Goal: Task Accomplishment & Management: Complete application form

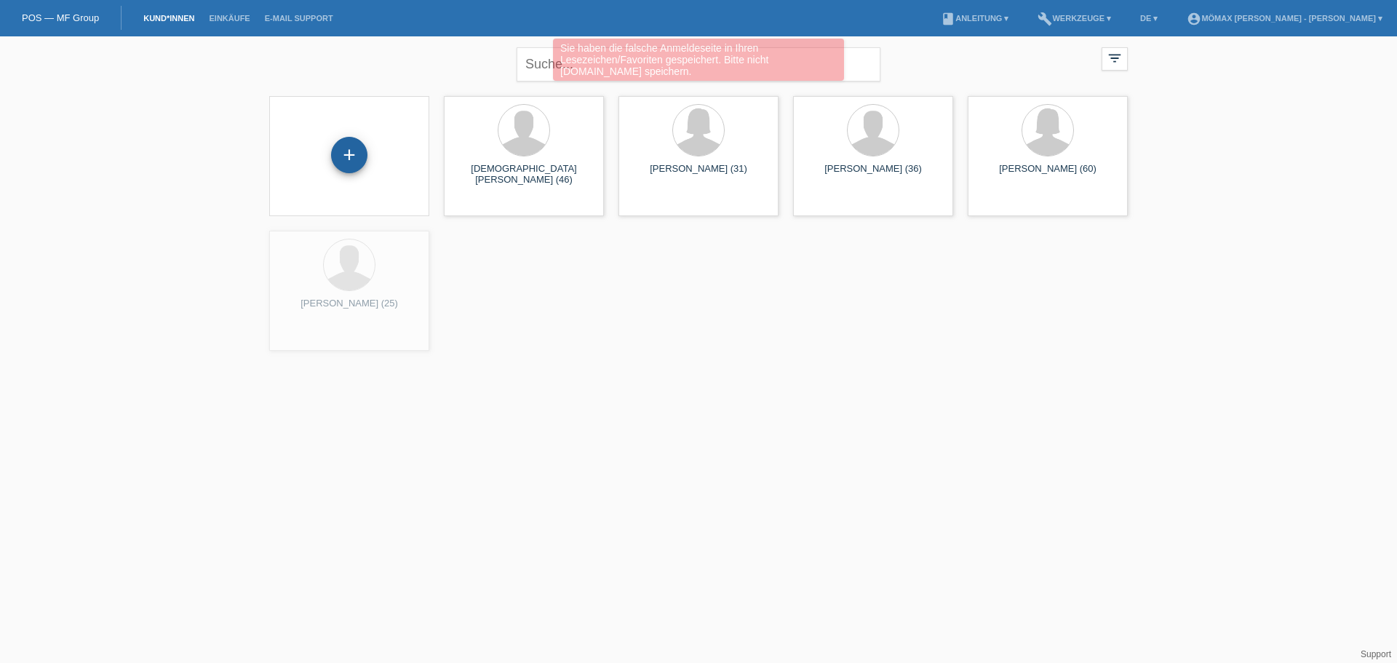
click at [356, 163] on div "+" at bounding box center [349, 155] width 36 height 36
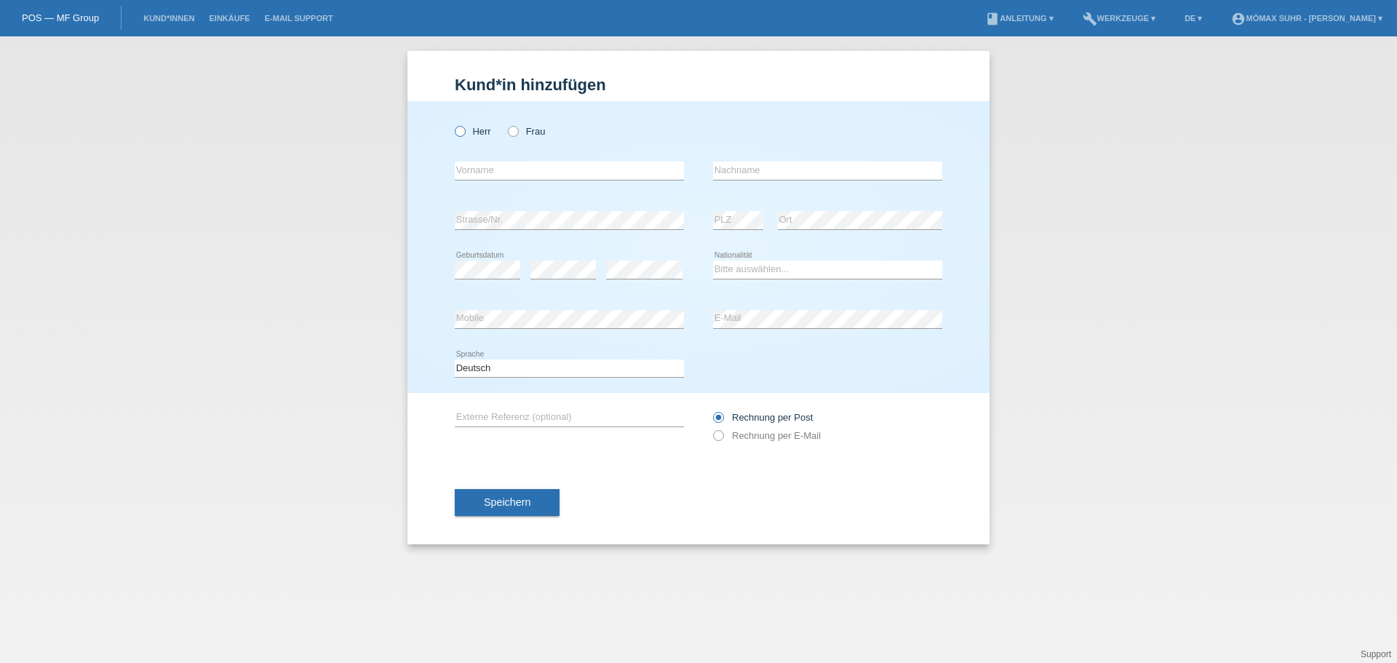
click at [453, 124] on icon at bounding box center [453, 124] width 0 height 0
click at [462, 129] on input "Herr" at bounding box center [459, 130] width 9 height 9
radio input "true"
click at [482, 175] on input "text" at bounding box center [569, 171] width 229 height 18
type input "[PERSON_NAME]"
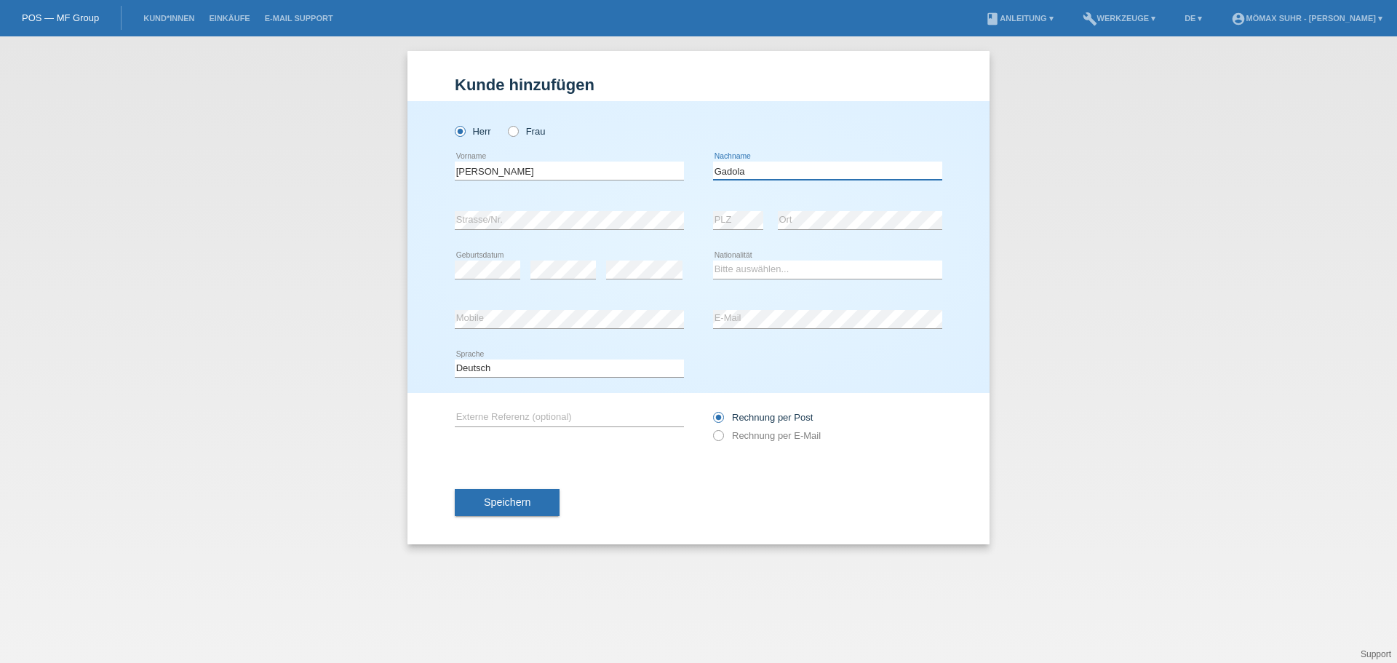
type input "Gadola"
click at [769, 272] on select "Bitte auswählen... Schweiz Deutschland Liechtenstein Österreich ------------ Af…" at bounding box center [827, 269] width 229 height 17
select select "CH"
click at [713, 261] on select "Bitte auswählen... Schweiz Deutschland Liechtenstein Österreich ------------ Af…" at bounding box center [827, 269] width 229 height 17
click at [728, 442] on div "Rechnung per Post Rechnung per E-Mail" at bounding box center [827, 426] width 229 height 36
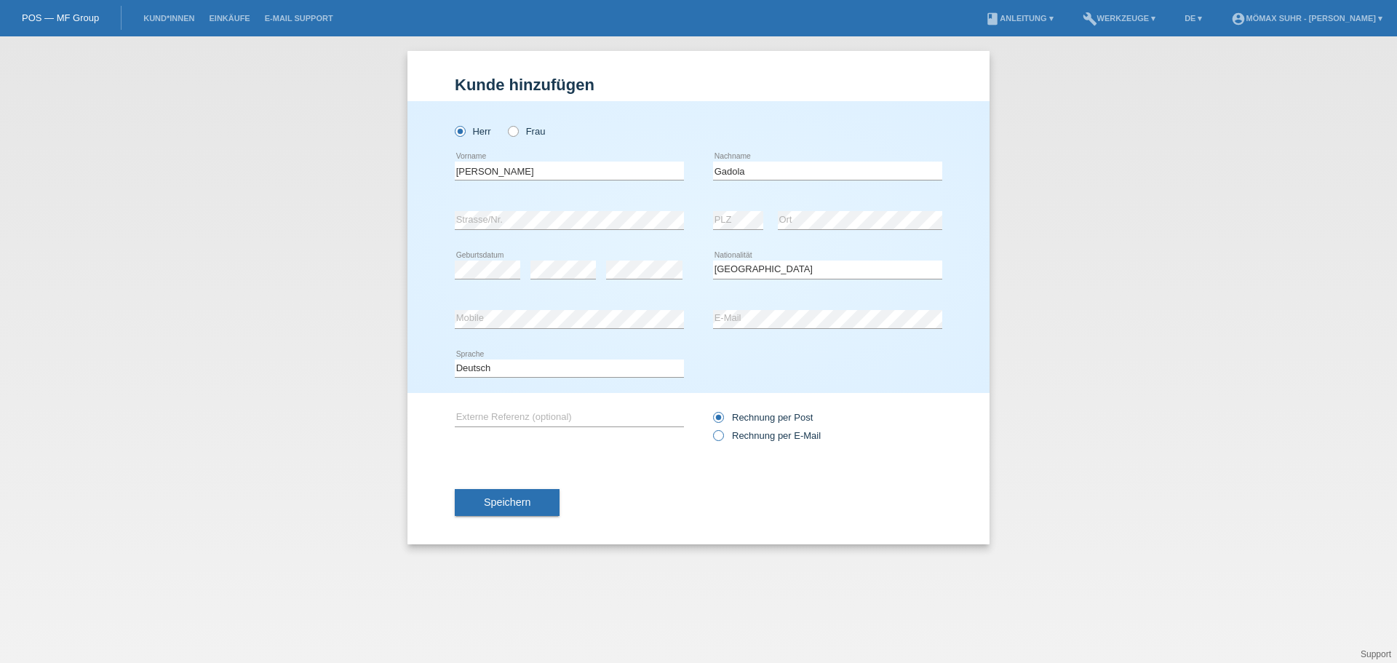
click at [731, 432] on label "Rechnung per E-Mail" at bounding box center [767, 435] width 108 height 11
click at [723, 432] on input "Rechnung per E-Mail" at bounding box center [717, 439] width 9 height 18
radio input "true"
click at [558, 496] on button "Speichern" at bounding box center [507, 503] width 105 height 28
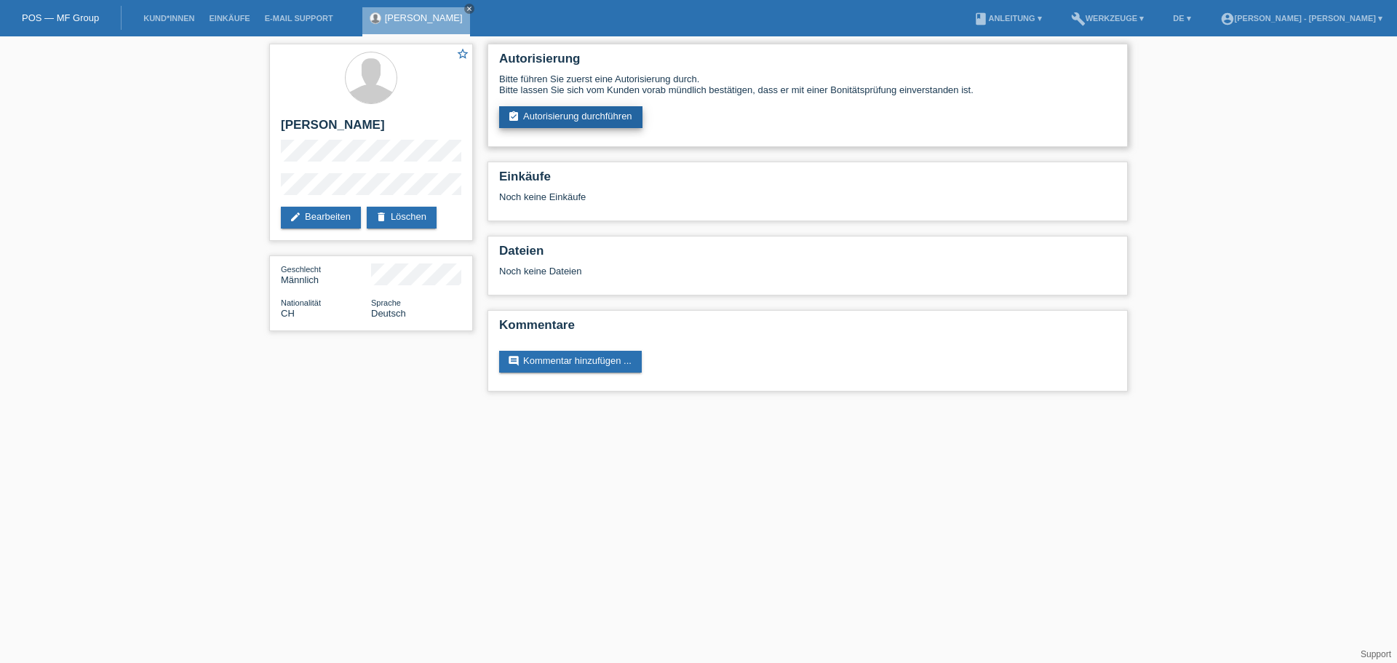
click at [597, 118] on link "assignment_turned_in Autorisierung durchführen" at bounding box center [570, 117] width 143 height 22
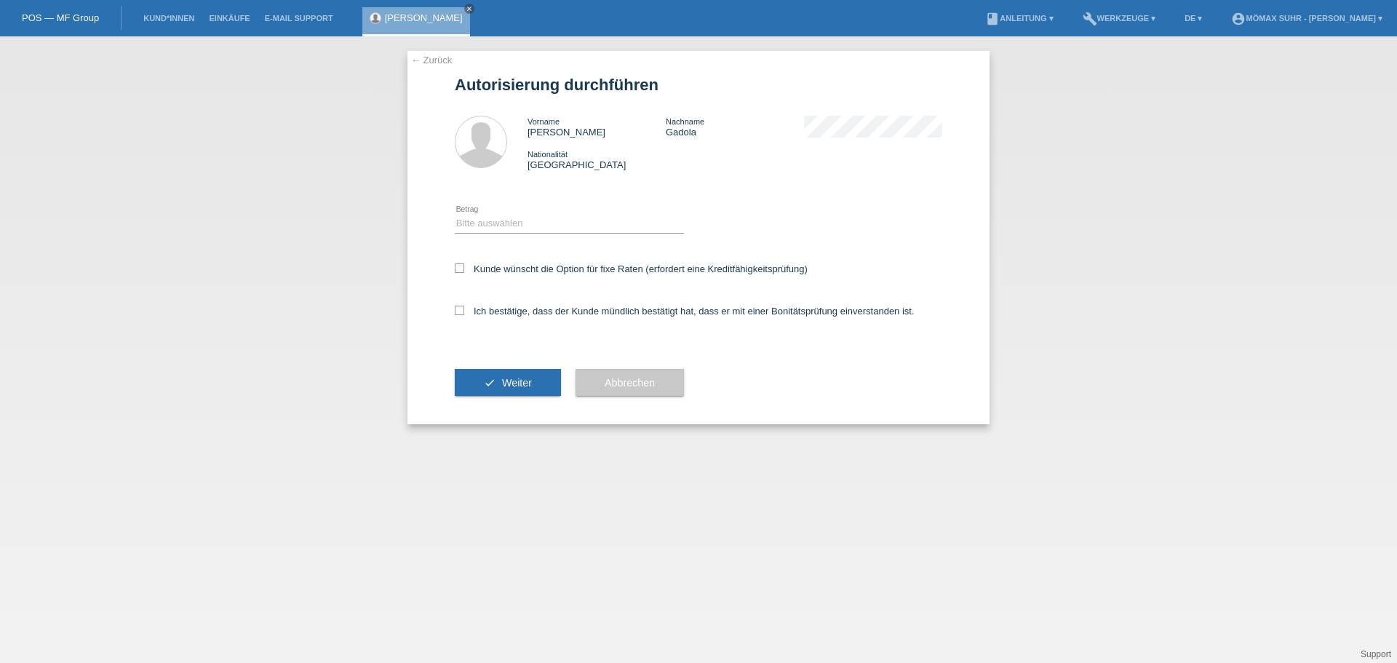
click at [586, 234] on div "Bitte auswählen CHF 1.00 - CHF 499.00 CHF 500.00 - CHF 1'999.00 CHF 2'000.00 - …" at bounding box center [569, 223] width 229 height 49
click at [579, 228] on select "Bitte auswählen CHF 1.00 - CHF 499.00 CHF 500.00 - CHF 1'999.00 CHF 2'000.00 - …" at bounding box center [569, 223] width 229 height 17
select select "2"
click at [455, 215] on select "Bitte auswählen CHF 1.00 - CHF 499.00 CHF 500.00 - CHF 1'999.00 CHF 2'000.00 - …" at bounding box center [569, 223] width 229 height 17
drag, startPoint x: 512, startPoint y: 316, endPoint x: 530, endPoint y: 331, distance: 23.2
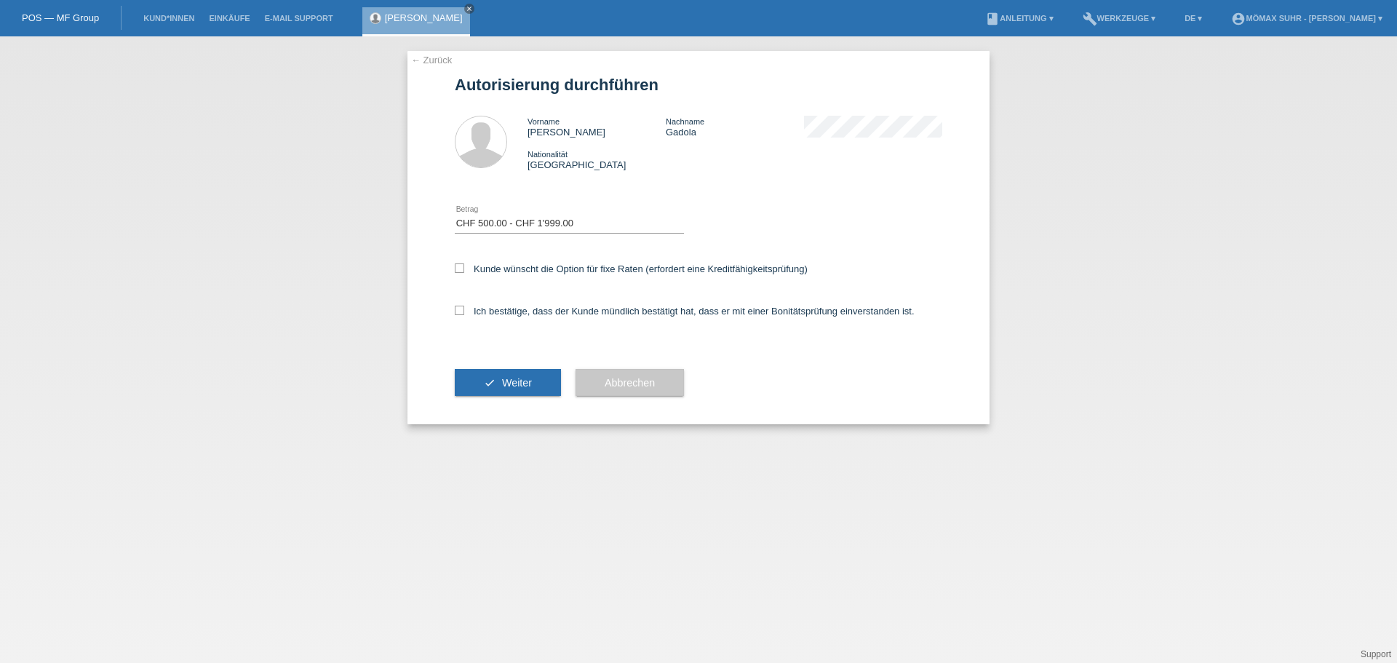
click at [520, 317] on div "Ich bestätige, dass der Kunde mündlich bestätigt hat, dass er mit einer Bonität…" at bounding box center [699, 315] width 488 height 49
click at [525, 317] on div "Ich bestätige, dass der Kunde mündlich bestätigt hat, dass er mit einer Bonität…" at bounding box center [699, 315] width 488 height 49
click at [525, 315] on label "Ich bestätige, dass der Kunde mündlich bestätigt hat, dass er mit einer Bonität…" at bounding box center [685, 311] width 460 height 11
click at [464, 315] on input "Ich bestätige, dass der Kunde mündlich bestätigt hat, dass er mit einer Bonität…" at bounding box center [459, 310] width 9 height 9
checkbox input "true"
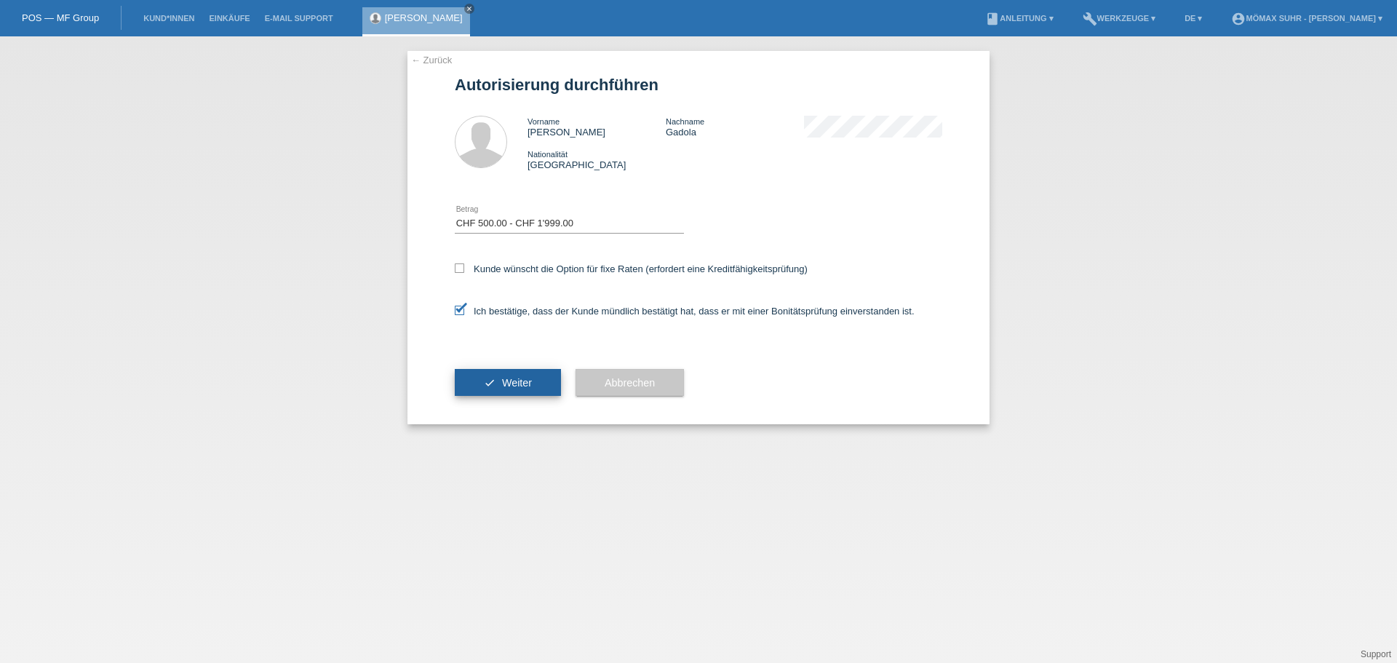
click at [509, 389] on button "check Weiter" at bounding box center [508, 383] width 106 height 28
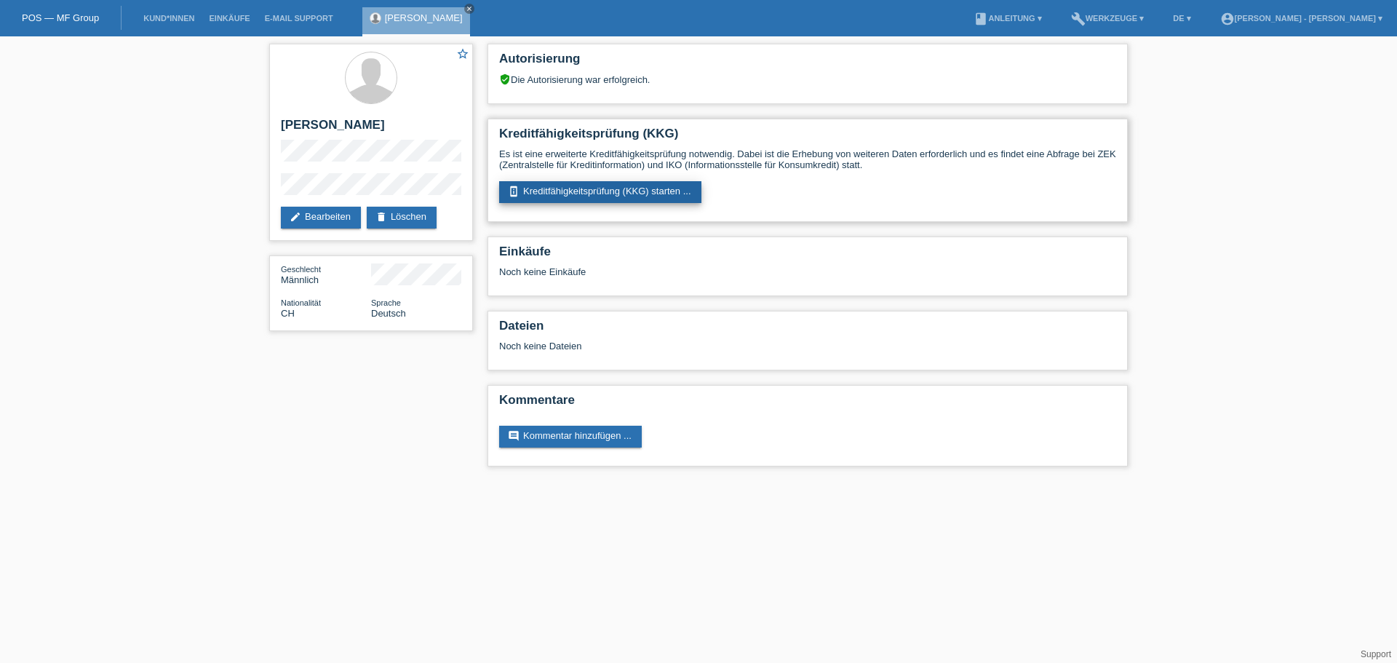
click at [560, 188] on link "perm_device_information Kreditfähigkeitsprüfung (KKG) starten ..." at bounding box center [600, 192] width 202 height 22
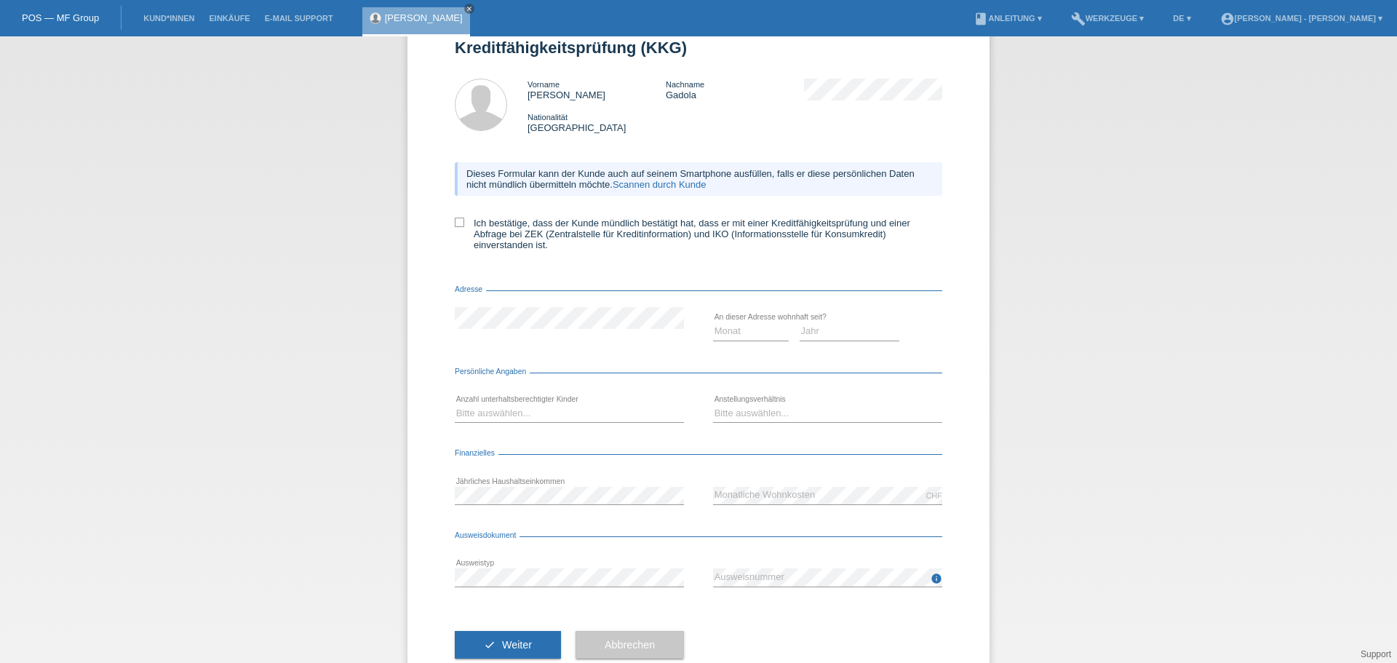
scroll to position [73, 0]
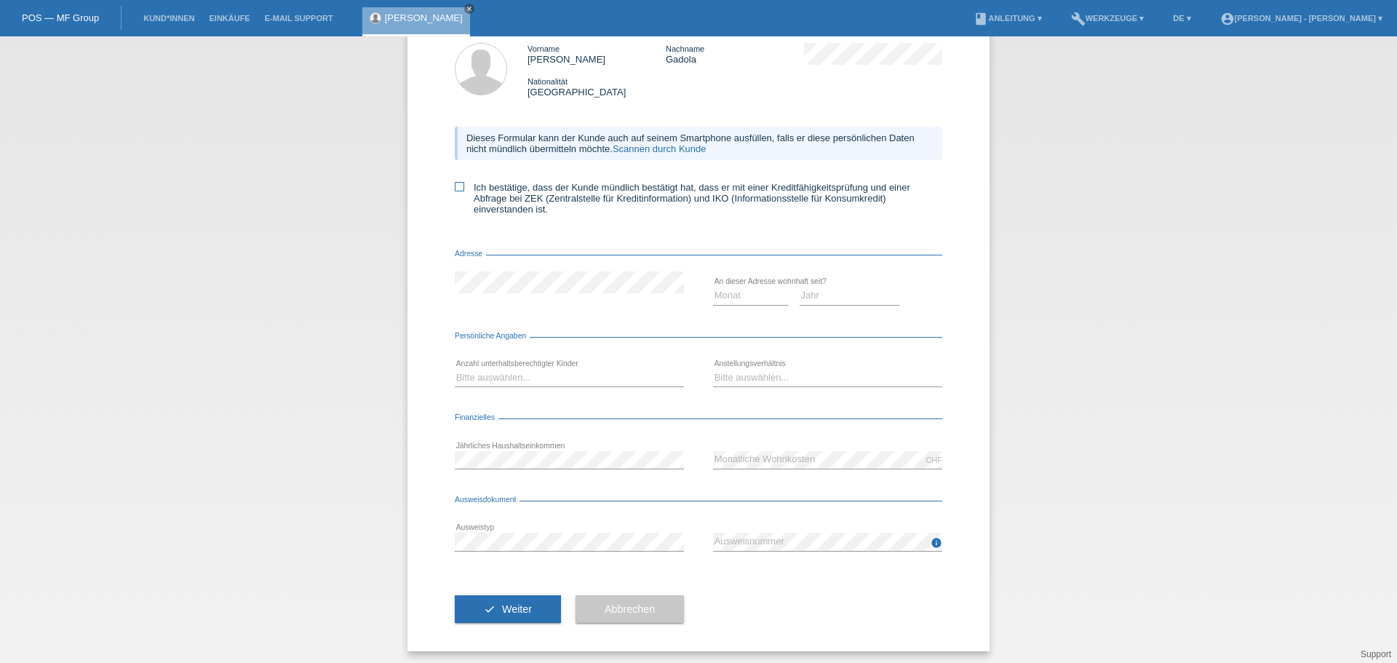
click at [462, 183] on label "Ich bestätige, dass der Kunde mündlich bestätigt hat, dass er mit einer Kreditf…" at bounding box center [699, 198] width 488 height 33
click at [462, 183] on input "Ich bestätige, dass der Kunde mündlich bestätigt hat, dass er mit einer Kreditf…" at bounding box center [459, 186] width 9 height 9
checkbox input "true"
click at [806, 298] on select "Jahr 2025 2024 2023 2022 2021 2020 2019 2018 2017 2016 2015 2014 2013 2012 2011…" at bounding box center [850, 295] width 100 height 17
select select "2021"
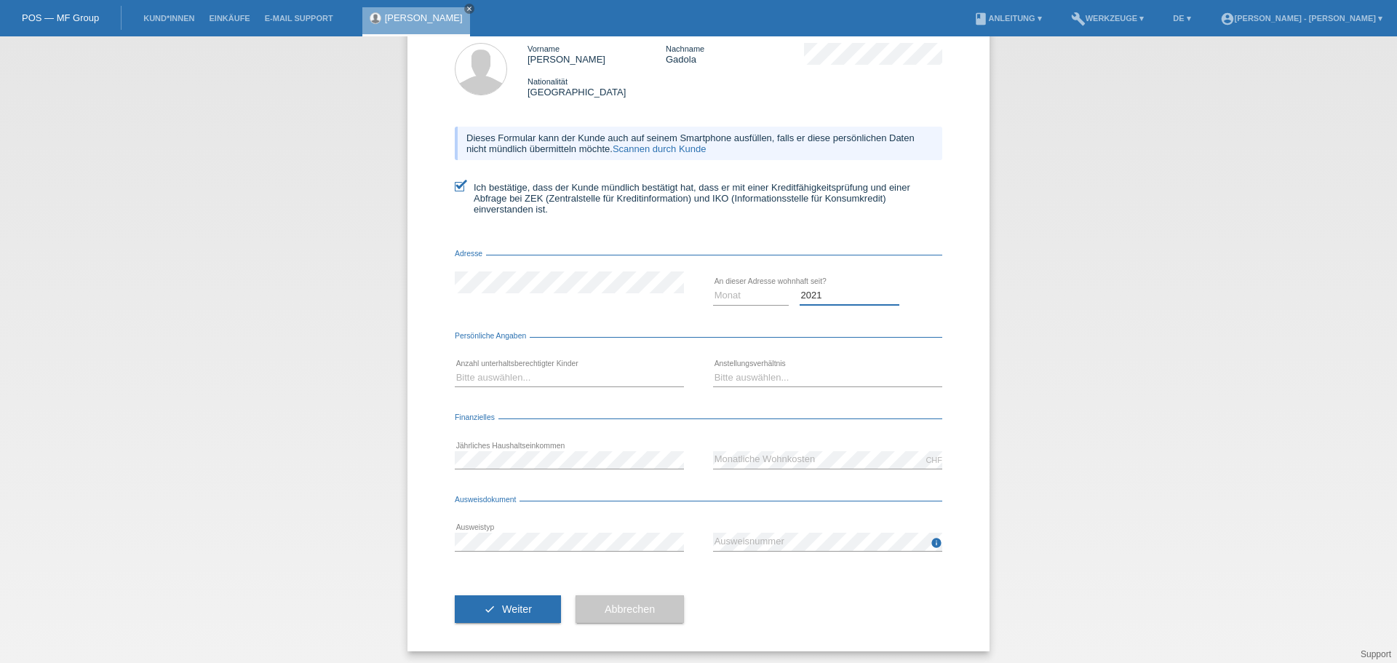
click at [800, 287] on select "Jahr 2025 2024 2023 2022 2021 2020 2019 2018 2017 2016 2015 2014 2013 2012 2011…" at bounding box center [850, 295] width 100 height 17
click at [753, 301] on select "Monat 01 02 03 04 05 06 07 08 09 10" at bounding box center [751, 295] width 76 height 17
select select "07"
click at [713, 287] on select "Monat 01 02 03 04 05 06 07 08 09 10" at bounding box center [751, 295] width 76 height 17
click at [646, 379] on select "Bitte auswählen... 0 1 2 3 4 5 6 7 8 9" at bounding box center [569, 377] width 229 height 17
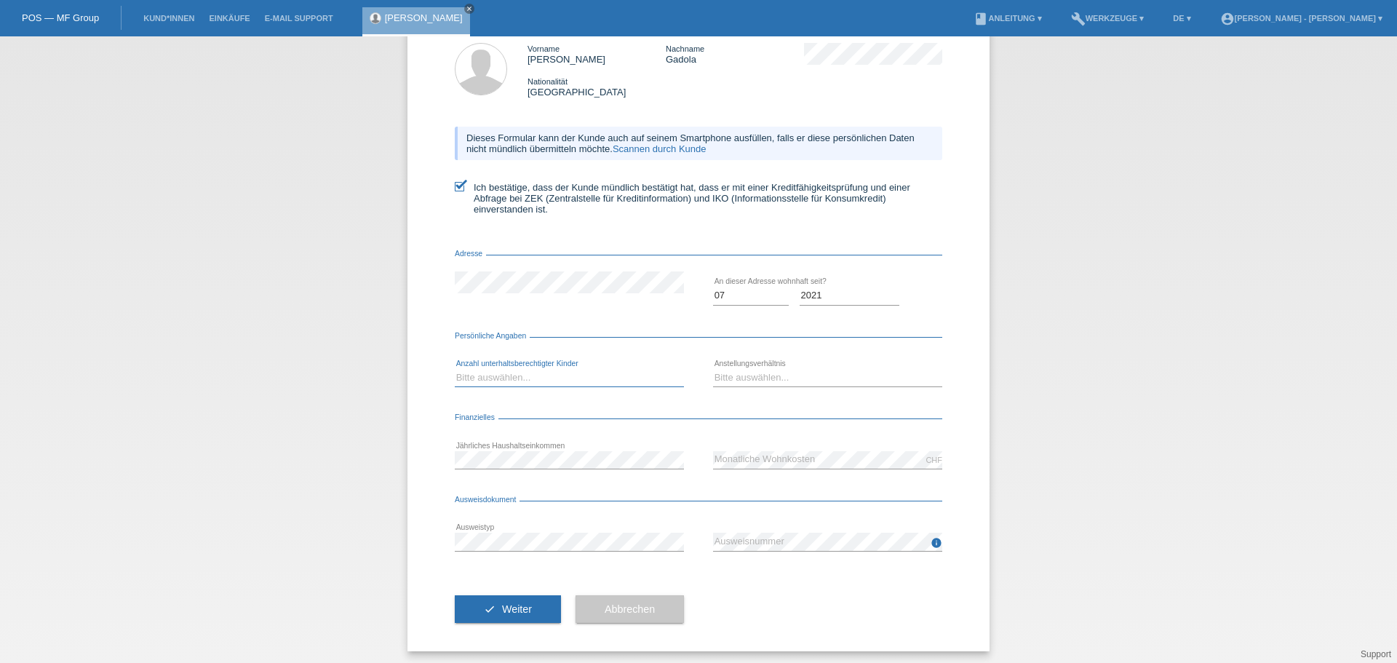
select select "0"
click at [455, 369] on select "Bitte auswählen... 0 1 2 3 4 5 6 7 8 9" at bounding box center [569, 377] width 229 height 17
click at [757, 381] on select "Bitte auswählen... Unbefristet Befristet Lehrling/Student Pensioniert Nicht arb…" at bounding box center [827, 377] width 229 height 17
click at [713, 369] on select "Bitte auswählen... Unbefristet Befristet Lehrling/Student Pensioniert Nicht arb…" at bounding box center [827, 377] width 229 height 17
click at [755, 380] on select "Bitte auswählen... Unbefristet Befristet Lehrling/Student Pensioniert Nicht arb…" at bounding box center [827, 377] width 229 height 17
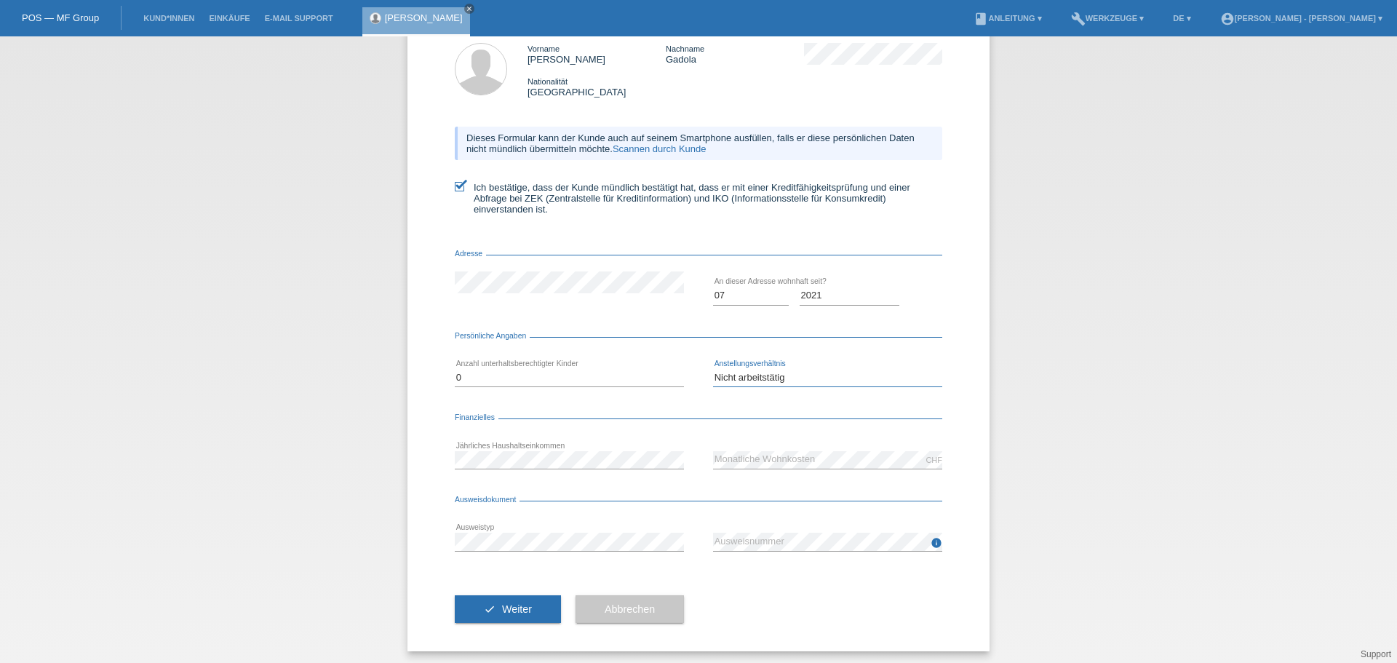
select select "RETIRED"
click at [713, 369] on select "Bitte auswählen... Unbefristet Befristet Lehrling/Student Pensioniert Nicht arb…" at bounding box center [827, 377] width 229 height 17
click at [536, 614] on button "check Weiter" at bounding box center [508, 606] width 106 height 28
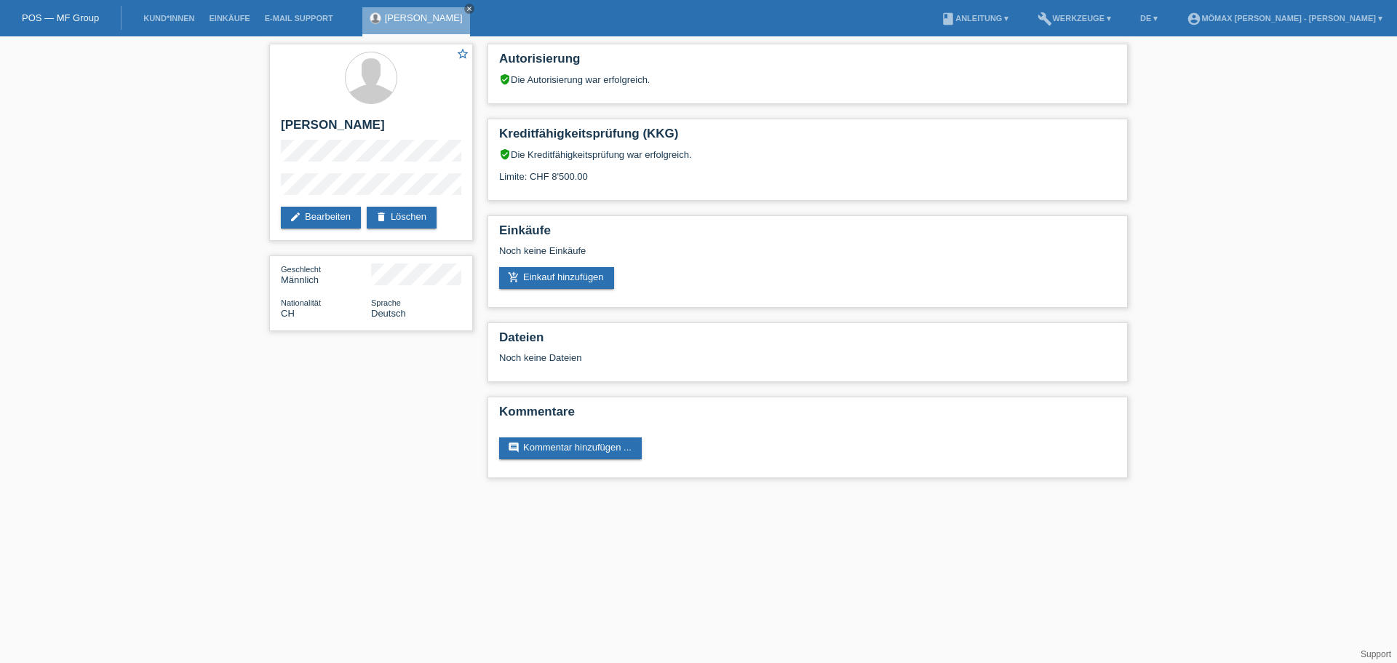
drag, startPoint x: 597, startPoint y: 171, endPoint x: 483, endPoint y: 155, distance: 116.1
click at [483, 155] on div "Autorisierung verified_user Die Autorisierung war erfolgreich. Kreditfähigkeits…" at bounding box center [807, 264] width 655 height 456
click at [714, 184] on div "verified_user Die Kreditfähigkeitsprüfung war erfolgreich. Limite: CHF 8'500.00" at bounding box center [807, 170] width 617 height 44
click at [1110, 21] on link "build Werkzeuge ▾" at bounding box center [1075, 18] width 88 height 9
click at [1095, 53] on span "Raten-Kalkulator" at bounding box center [1110, 55] width 75 height 17
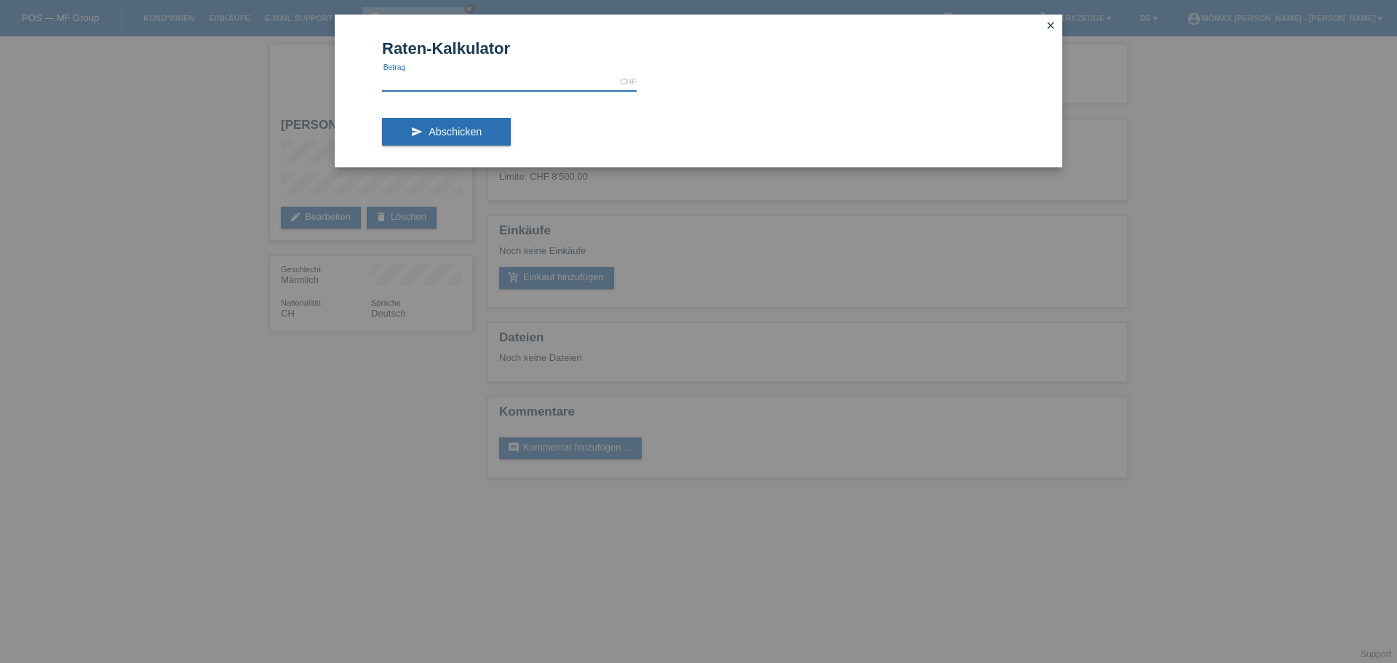
click at [583, 87] on input "text" at bounding box center [509, 82] width 255 height 18
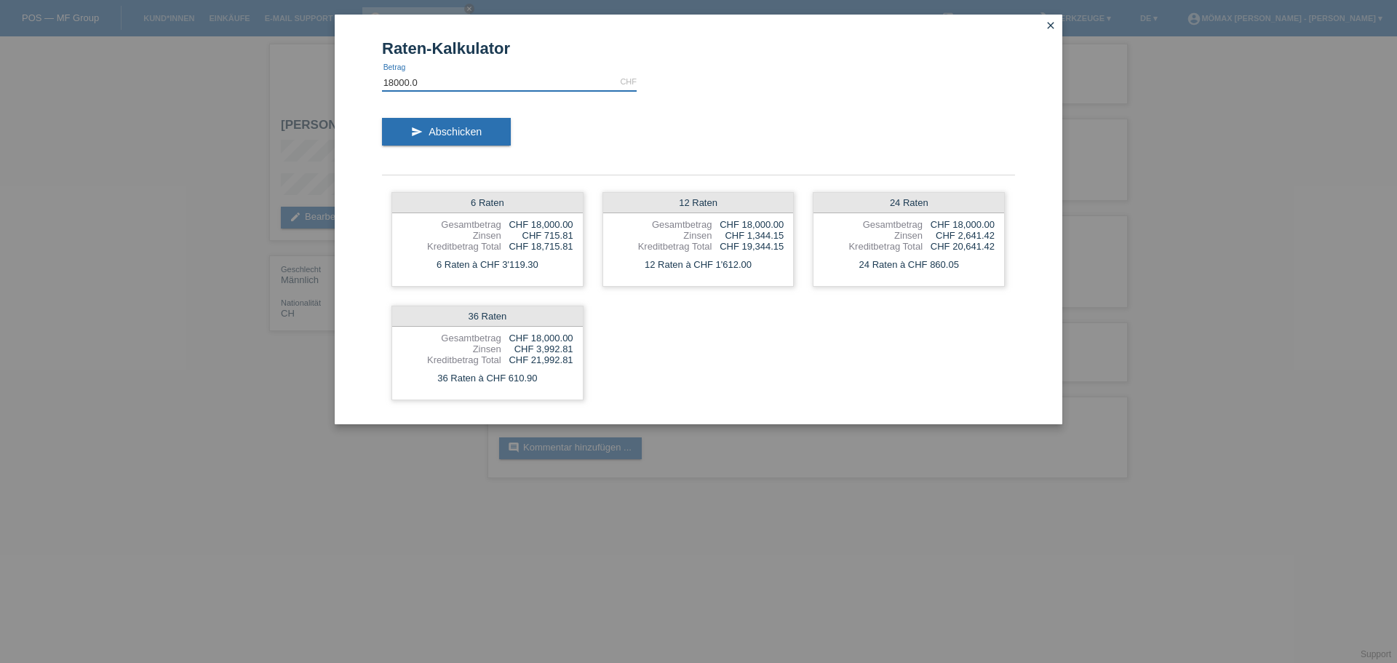
drag, startPoint x: 434, startPoint y: 85, endPoint x: 359, endPoint y: 95, distance: 75.6
click at [360, 95] on div "Raten-Kalkulator 18000.0 CHF error [GEOGRAPHIC_DATA] send Abschicken 6 Raten Ge…" at bounding box center [699, 220] width 728 height 410
type input "1800.00"
click at [426, 129] on button "send Abschicken" at bounding box center [446, 132] width 129 height 28
drag, startPoint x: 459, startPoint y: 203, endPoint x: 487, endPoint y: 204, distance: 27.7
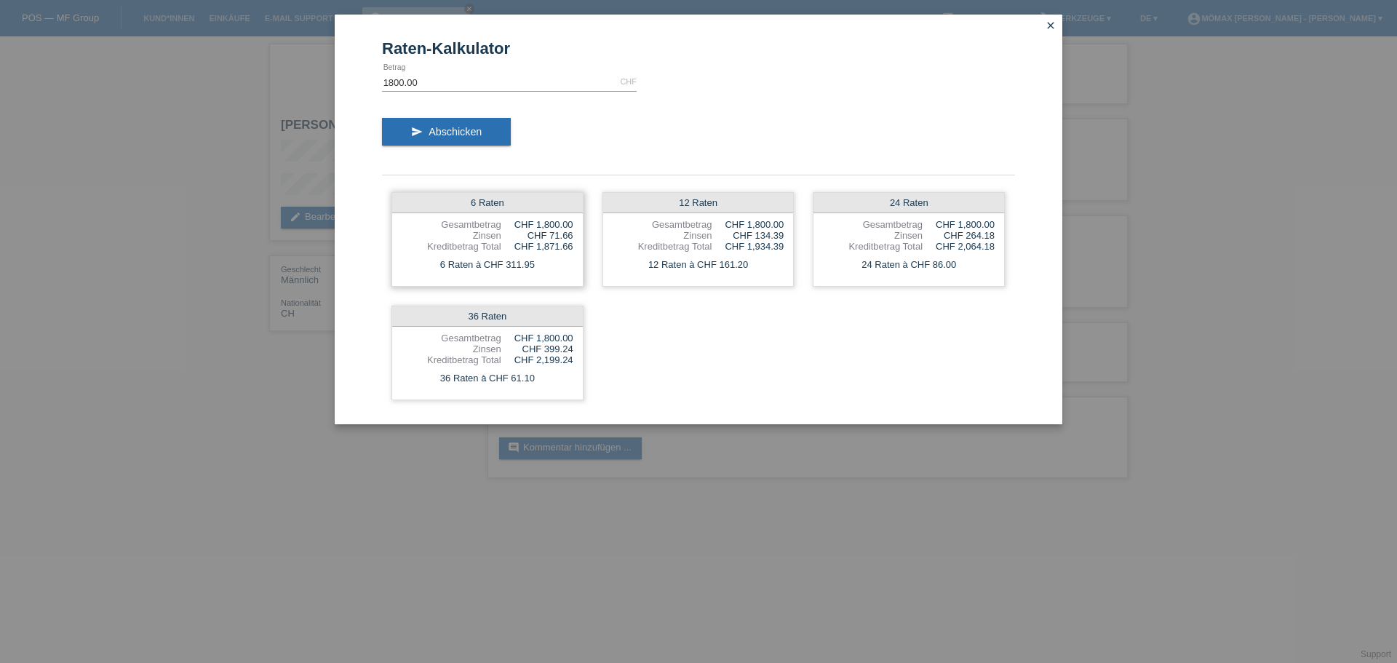
click at [485, 204] on div "6 Raten" at bounding box center [487, 203] width 191 height 20
drag, startPoint x: 656, startPoint y: 207, endPoint x: 712, endPoint y: 202, distance: 55.5
click at [709, 202] on div "12 Raten" at bounding box center [698, 203] width 191 height 20
drag, startPoint x: 889, startPoint y: 205, endPoint x: 926, endPoint y: 205, distance: 37.1
click at [926, 205] on div "24 Raten" at bounding box center [909, 203] width 191 height 20
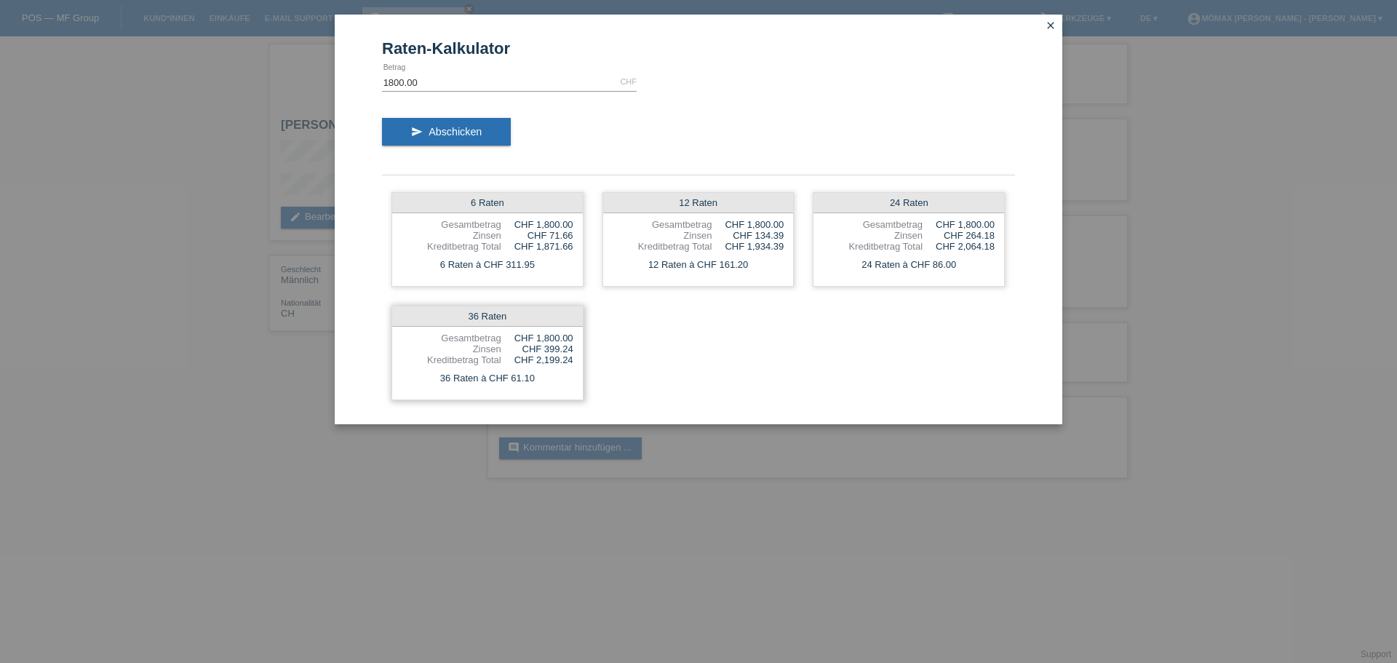
click at [526, 360] on div "CHF 2,199.24" at bounding box center [537, 359] width 72 height 11
click at [1048, 25] on icon "close" at bounding box center [1051, 26] width 12 height 12
